Goal: Information Seeking & Learning: Learn about a topic

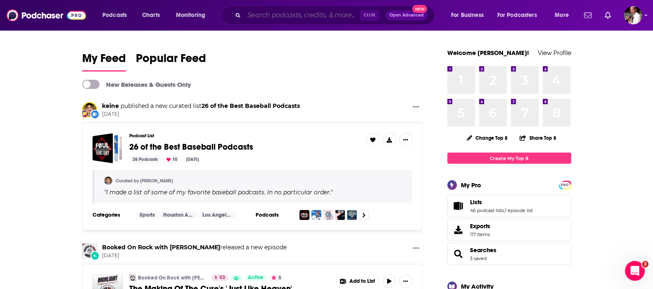
click at [259, 17] on input "Search podcasts, credits, & more..." at bounding box center [302, 15] width 116 height 13
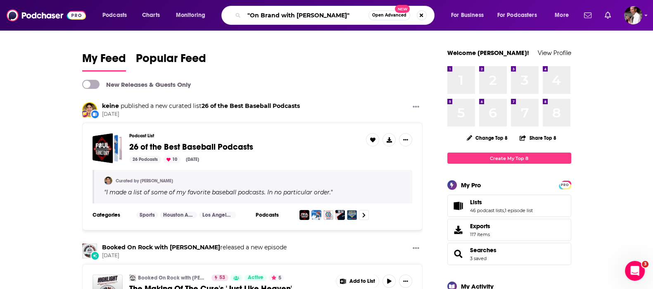
type input ""On Brand with [PERSON_NAME]""
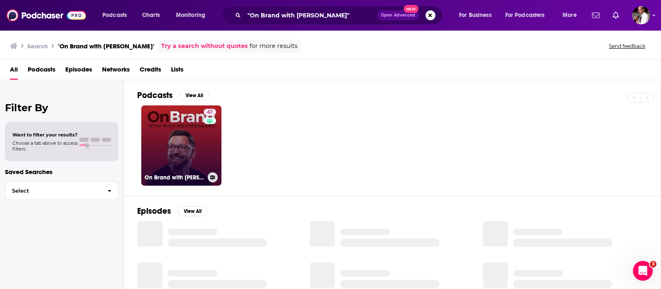
click at [179, 159] on link "47 On Brand with [PERSON_NAME]" at bounding box center [181, 145] width 80 height 80
